Goal: Transaction & Acquisition: Purchase product/service

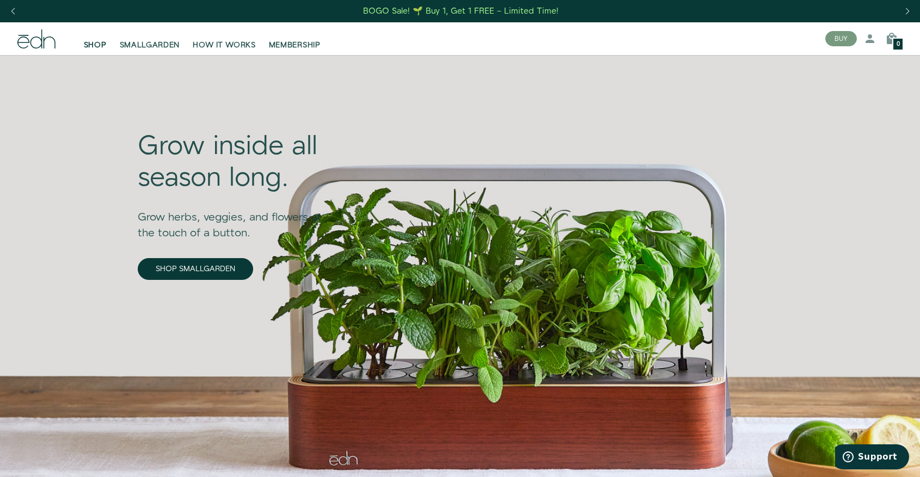
click at [77, 50] on link "SHOP" at bounding box center [95, 39] width 36 height 24
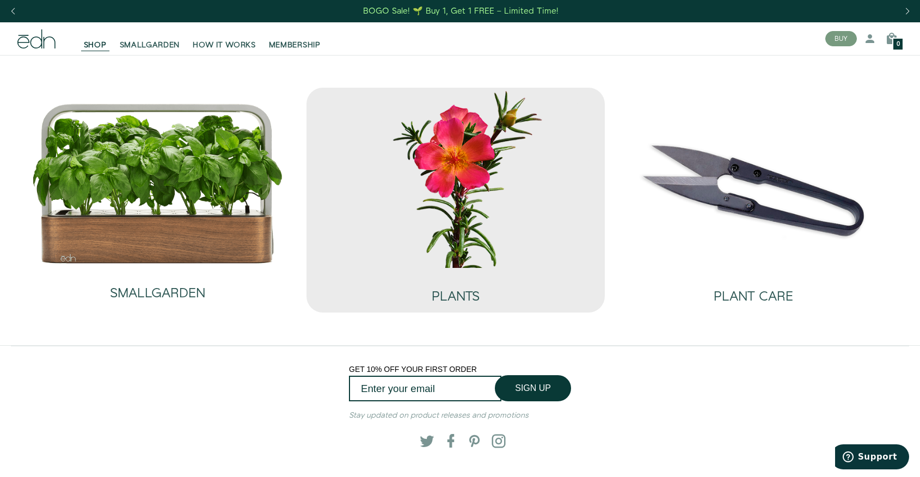
click at [433, 183] on img at bounding box center [455, 178] width 280 height 180
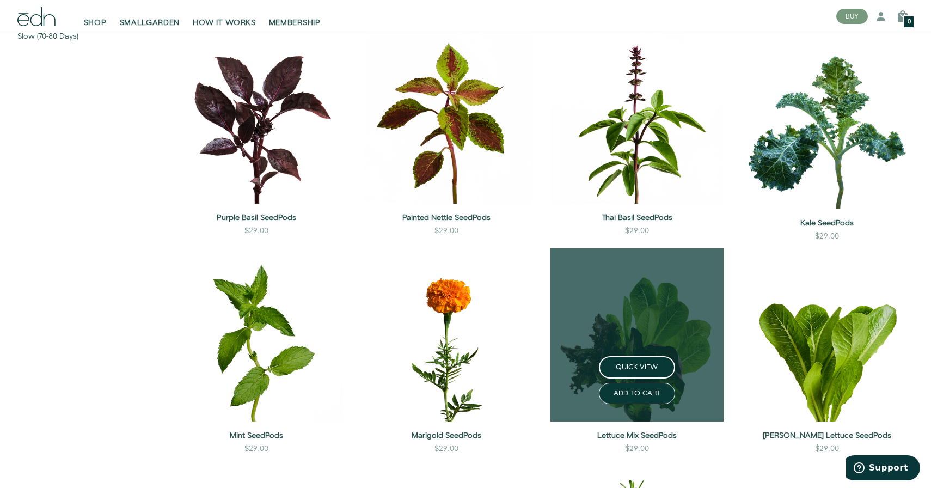
scroll to position [131, 0]
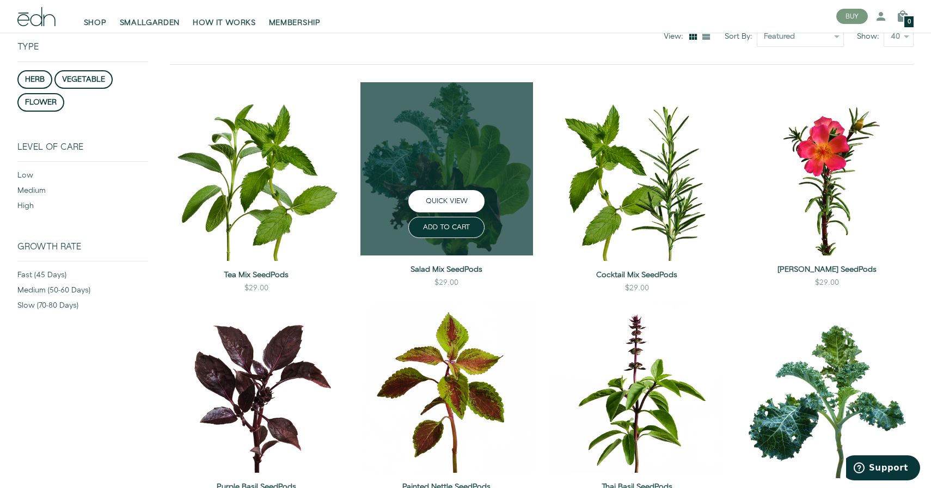
click at [462, 195] on button "QUICK VIEW" at bounding box center [446, 201] width 76 height 22
